Goal: Feedback & Contribution: Leave review/rating

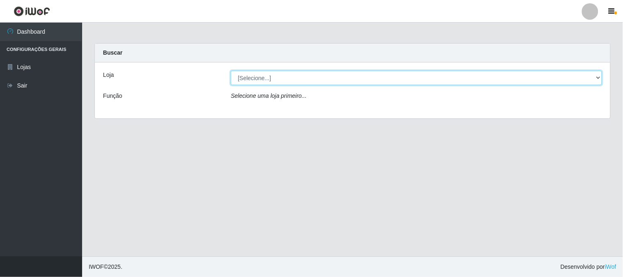
click at [285, 85] on select "[Selecione...] Casatudo BR" at bounding box center [416, 78] width 371 height 14
click at [284, 83] on select "[Selecione...] Casatudo BR" at bounding box center [416, 78] width 371 height 14
click at [281, 81] on select "[Selecione...] Casatudo BR" at bounding box center [416, 78] width 371 height 14
select select "197"
click at [231, 71] on select "[Selecione...] Casatudo BR" at bounding box center [416, 78] width 371 height 14
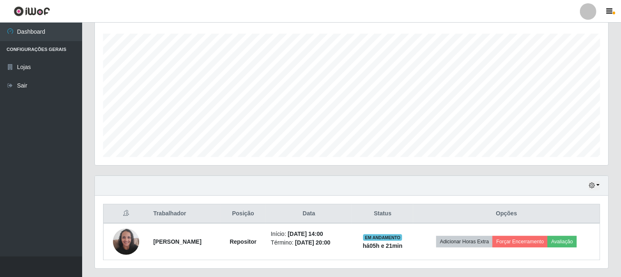
scroll to position [159, 0]
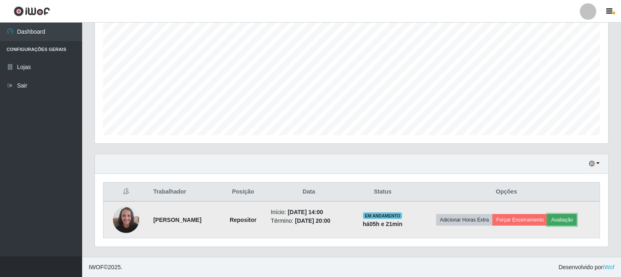
click at [572, 220] on button "Avaliação" at bounding box center [562, 220] width 29 height 12
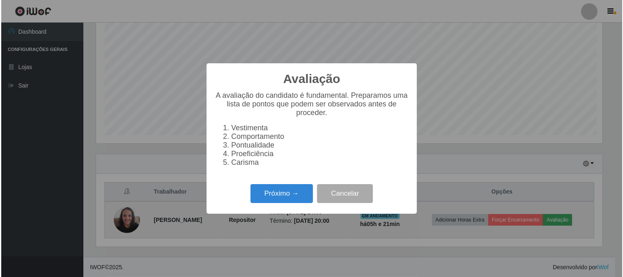
scroll to position [170, 508]
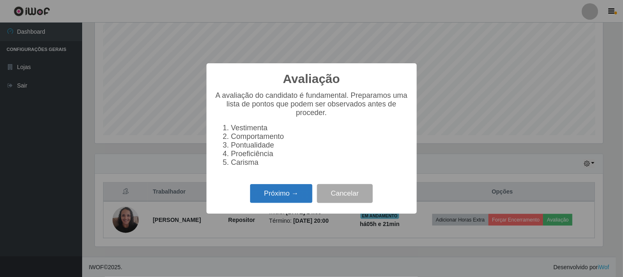
click at [279, 200] on button "Próximo →" at bounding box center [281, 193] width 62 height 19
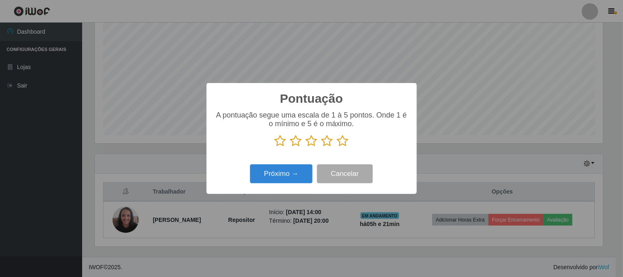
click at [343, 145] on icon at bounding box center [343, 141] width 12 height 12
click at [337, 147] on input "radio" at bounding box center [337, 147] width 0 height 0
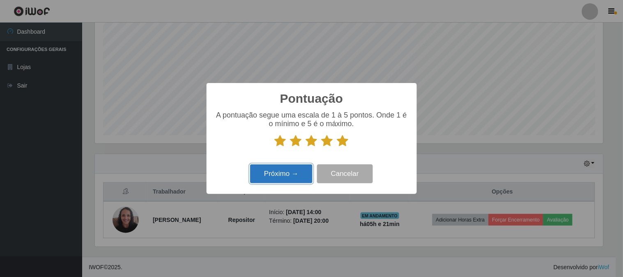
click at [297, 180] on button "Próximo →" at bounding box center [281, 173] width 62 height 19
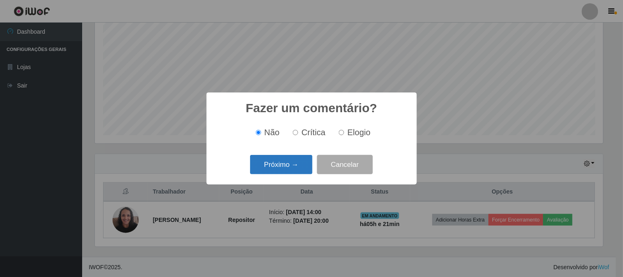
click at [300, 163] on button "Próximo →" at bounding box center [281, 164] width 62 height 19
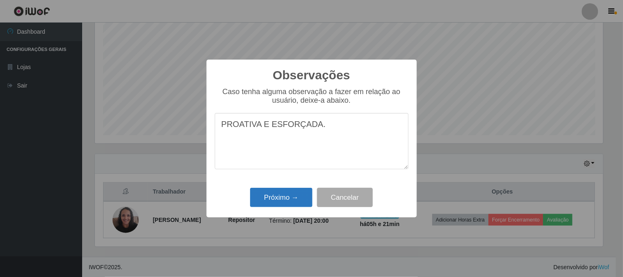
type textarea "PROATIVA E ESFORÇADA."
click at [282, 196] on button "Próximo →" at bounding box center [281, 197] width 62 height 19
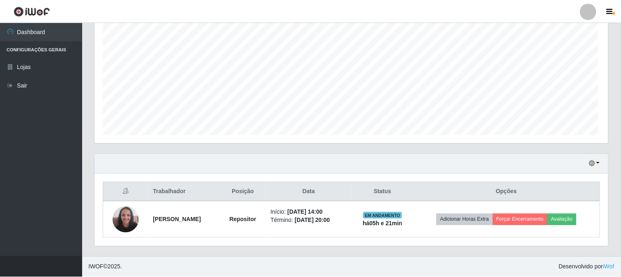
scroll to position [170, 514]
